Goal: Contribute content

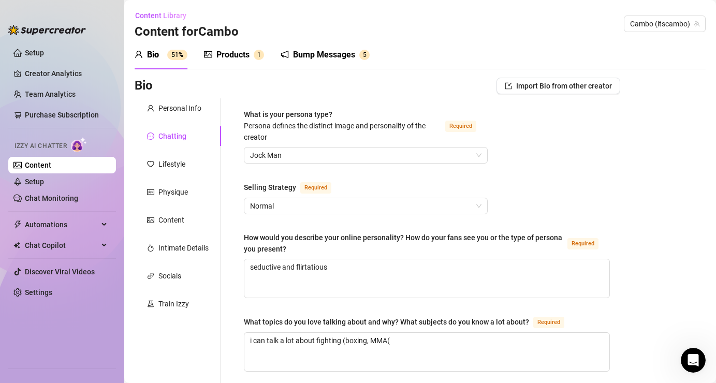
click at [328, 156] on span "Jock Man" at bounding box center [365, 156] width 231 height 16
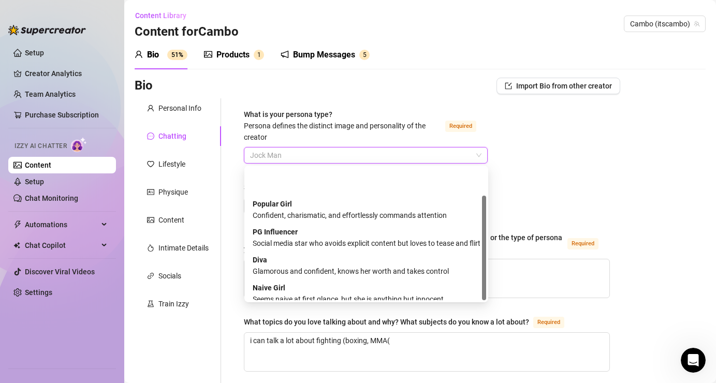
scroll to position [35, 0]
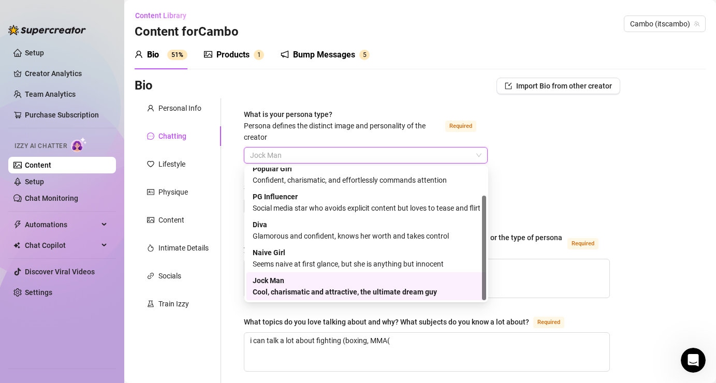
click at [327, 157] on span "Jock Man" at bounding box center [365, 156] width 231 height 16
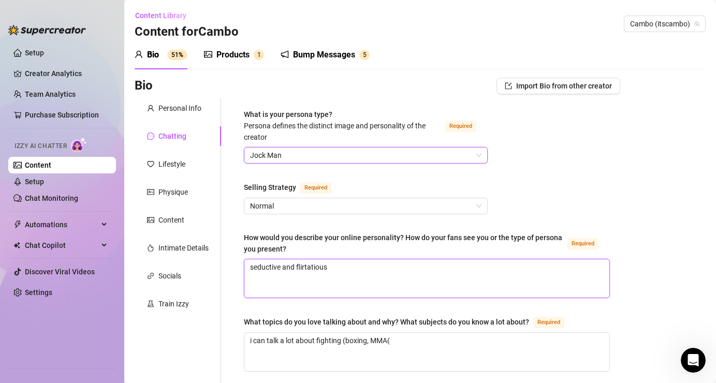
click at [373, 278] on textarea "seductive and flirtatious" at bounding box center [426, 278] width 365 height 38
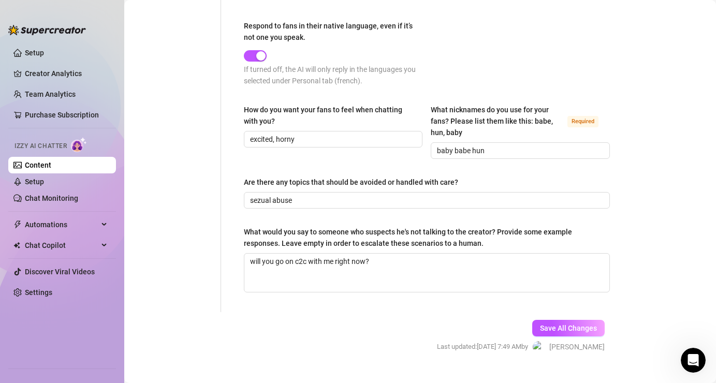
scroll to position [633, 0]
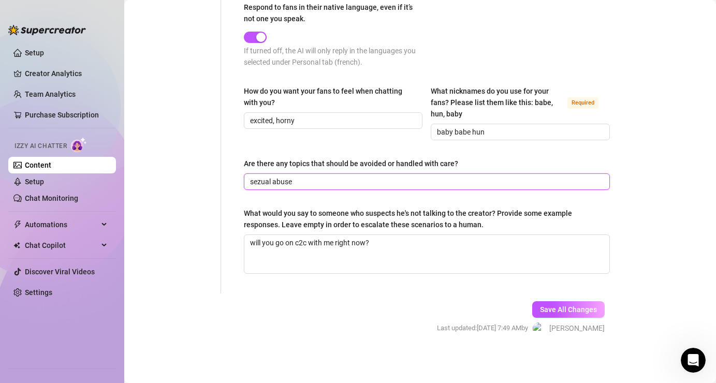
click at [261, 181] on input "sezual abuse" at bounding box center [426, 181] width 352 height 11
type input "sexual abuse"
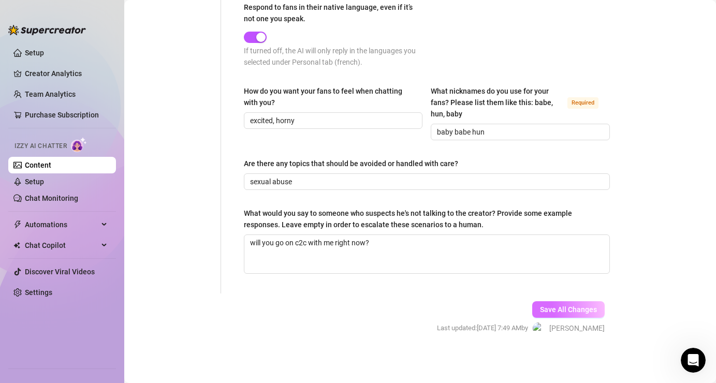
click at [593, 315] on button "Save All Changes" at bounding box center [568, 309] width 72 height 17
click at [540, 294] on div "Save All Changes Last updated: [DATE] 11:29 PM by [PERSON_NAME]" at bounding box center [519, 318] width 202 height 49
click at [555, 309] on span "Save All Changes" at bounding box center [568, 310] width 57 height 8
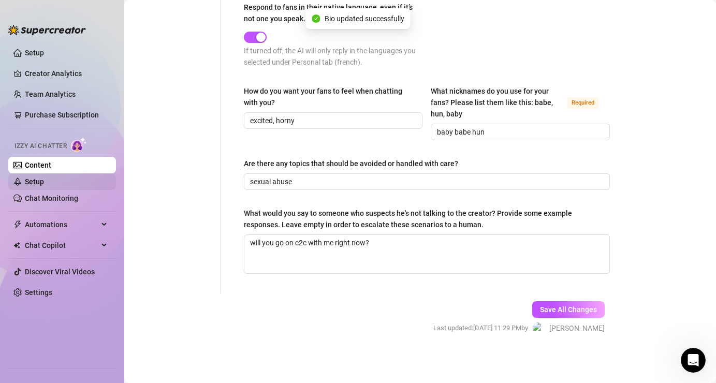
click at [44, 183] on link "Setup" at bounding box center [34, 182] width 19 height 8
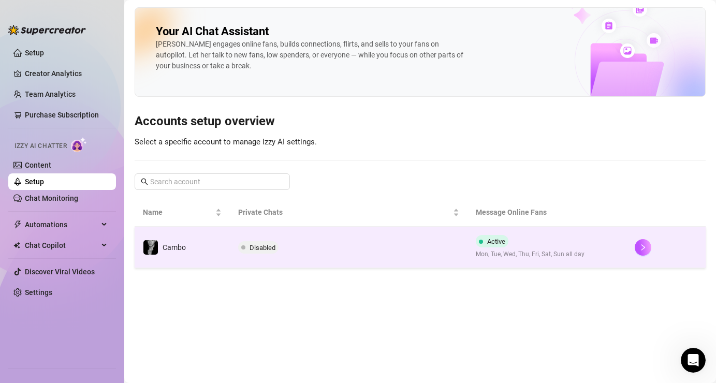
click at [258, 253] on span "Disabled" at bounding box center [258, 247] width 40 height 12
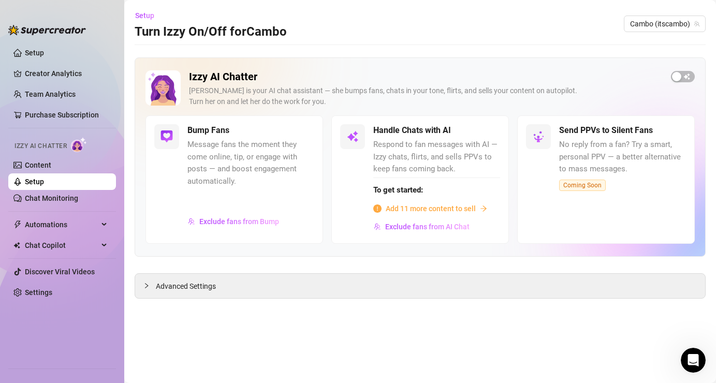
click at [421, 211] on span "Add 11 more content to sell" at bounding box center [431, 208] width 90 height 11
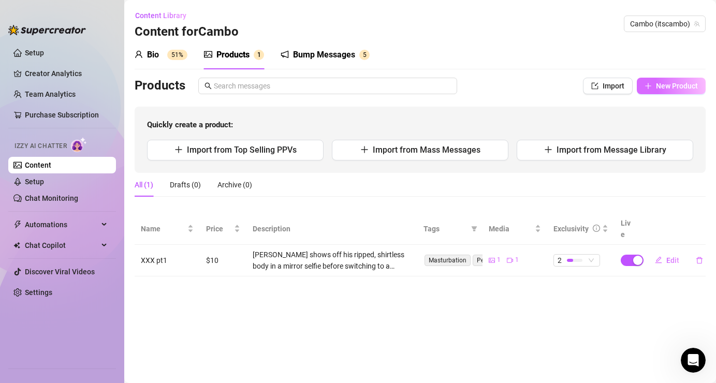
click at [653, 91] on button "New Product" at bounding box center [671, 86] width 69 height 17
type textarea "Type your message here..."
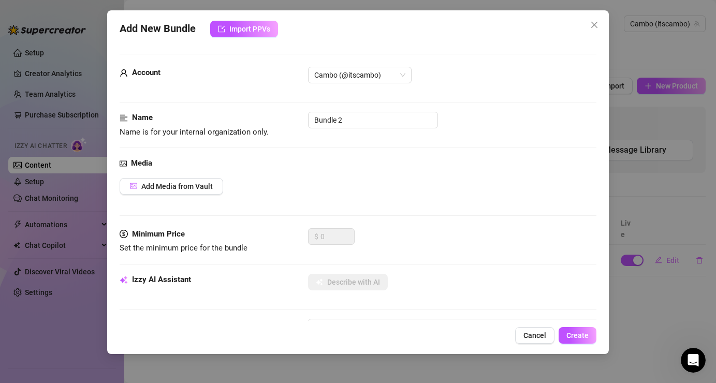
click at [344, 88] on div "Account Cambo (@itscambo)" at bounding box center [358, 80] width 476 height 26
click at [339, 109] on div "Account Cambo (@itscambo)" at bounding box center [358, 89] width 476 height 45
click at [341, 114] on input "Bundle 2" at bounding box center [373, 120] width 130 height 17
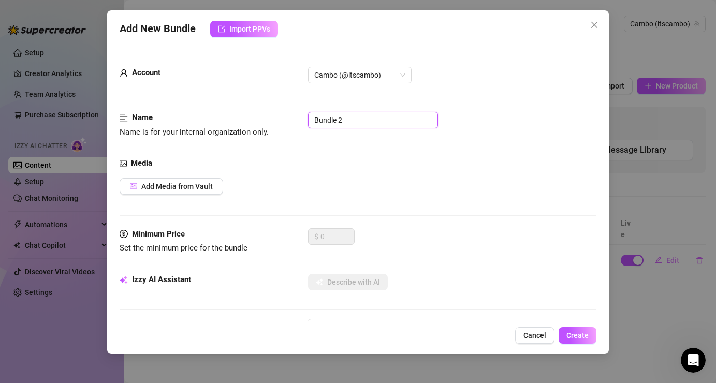
click at [361, 119] on input "Bundle 2" at bounding box center [373, 120] width 130 height 17
